Goal: Task Accomplishment & Management: Manage account settings

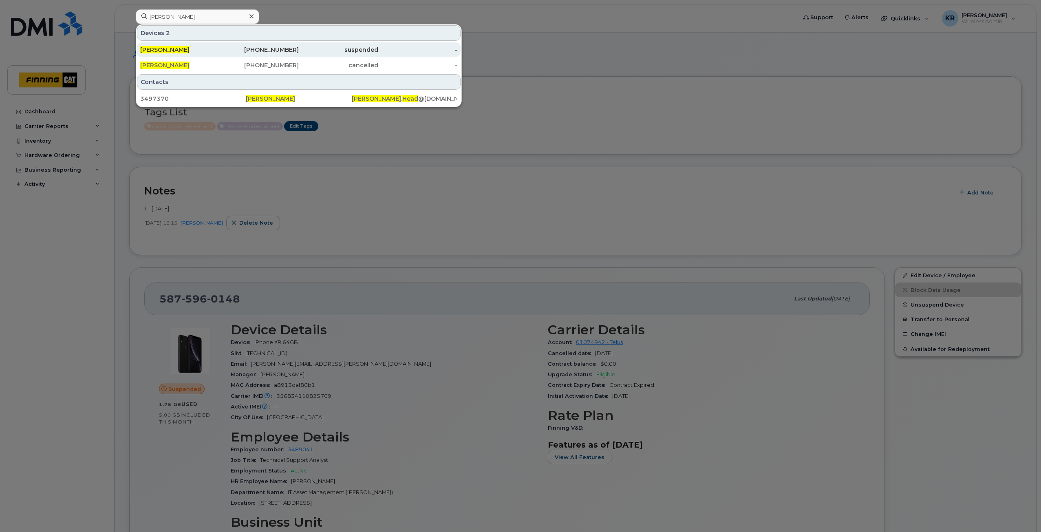
type input "[PERSON_NAME]"
click at [283, 50] on div "780-499-6784" at bounding box center [260, 50] width 80 height 8
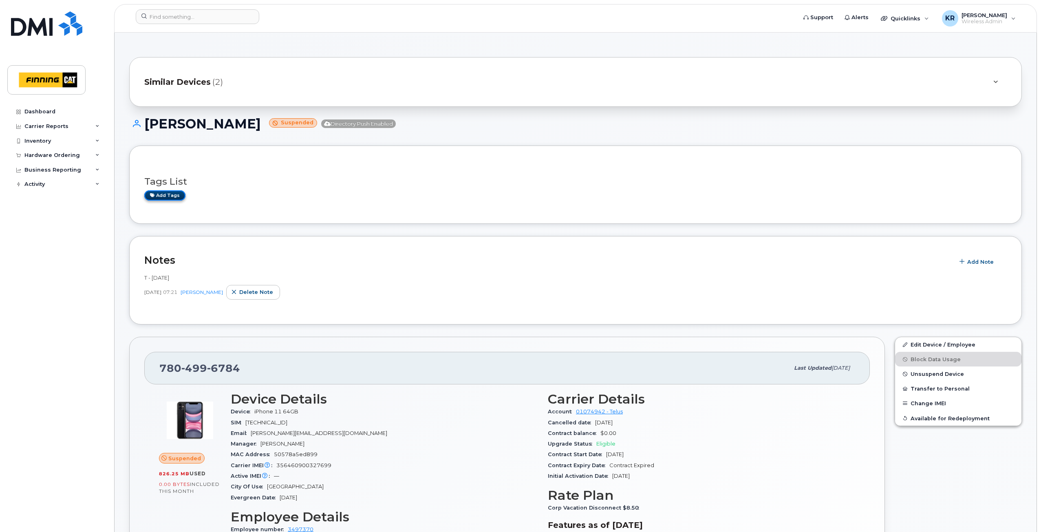
click at [160, 195] on link "Add tags" at bounding box center [164, 195] width 41 height 10
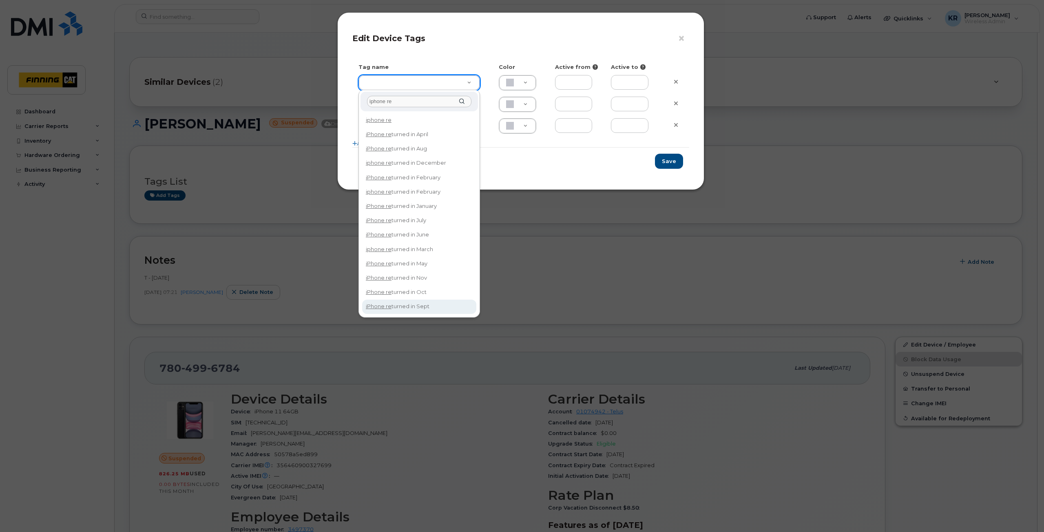
type input "iphone re"
type input "iPhone returned in Sept"
type input "DFD3EE"
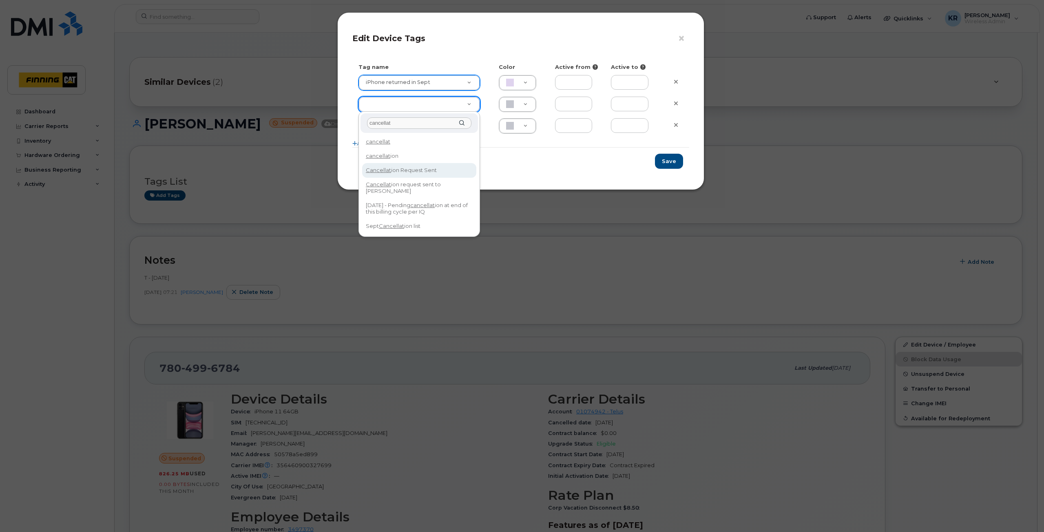
type input "cancellat"
type input "Cancellation Request Sent"
type input "FDDCC5"
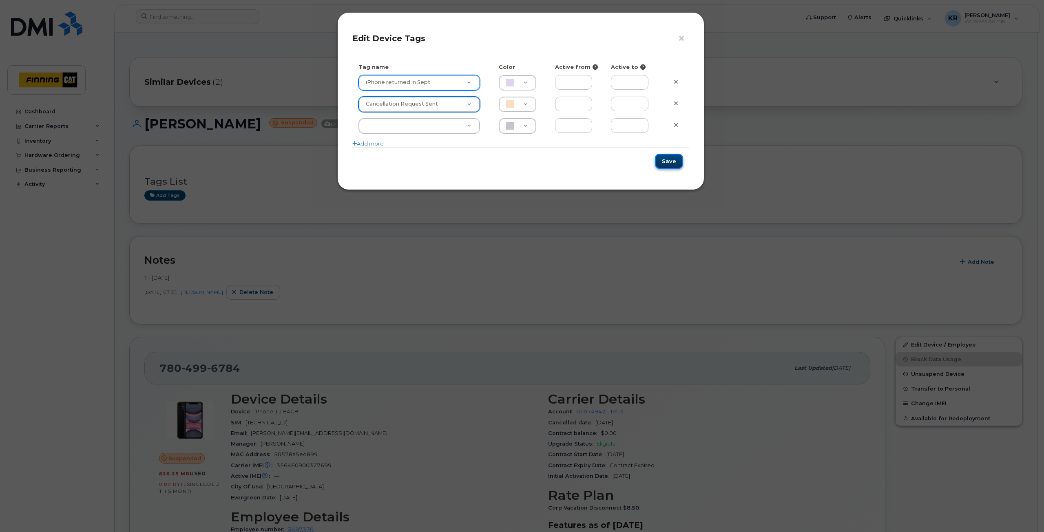
click at [673, 161] on button "Save" at bounding box center [669, 161] width 28 height 15
